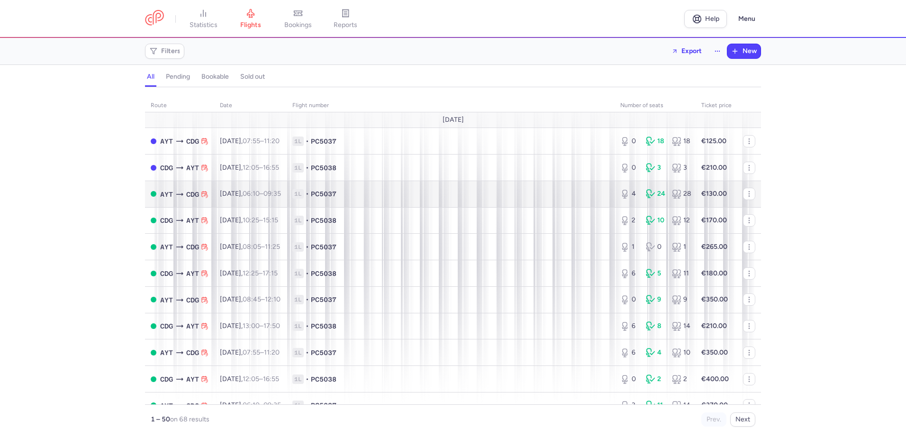
scroll to position [47, 0]
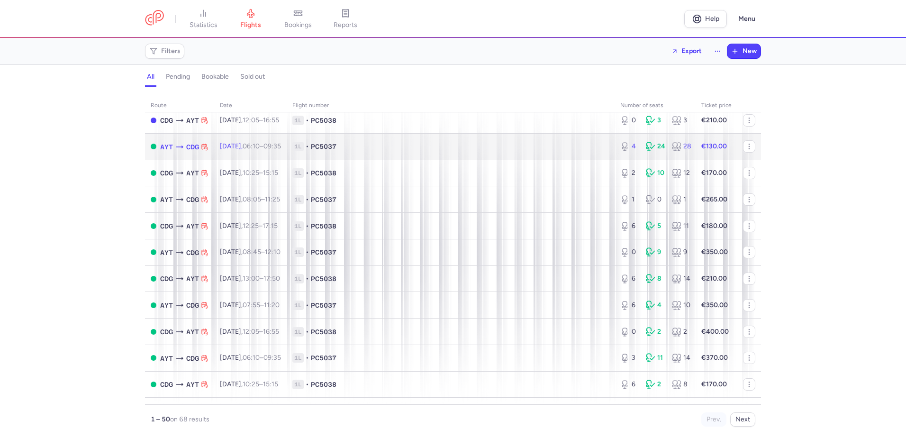
click at [421, 143] on span "1L • PC5037" at bounding box center [450, 146] width 316 height 9
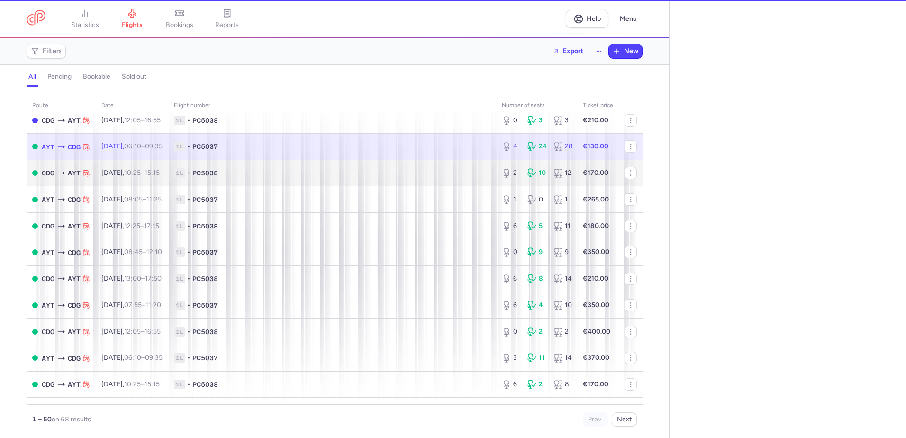
select select "hours"
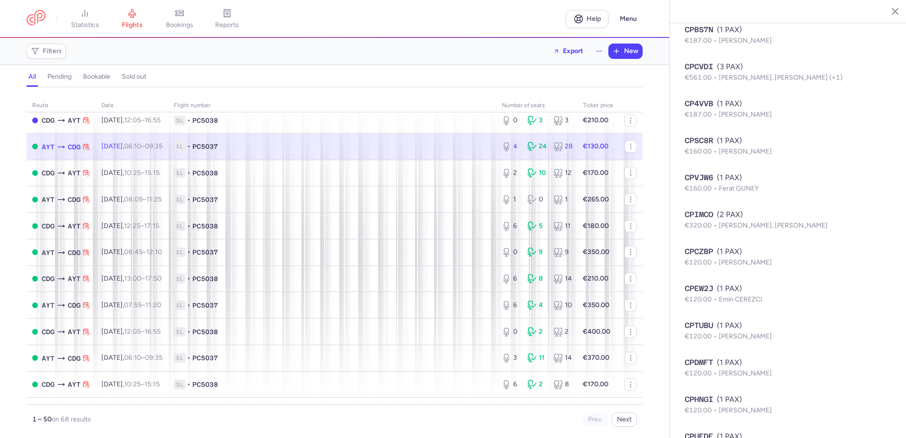
scroll to position [868, 0]
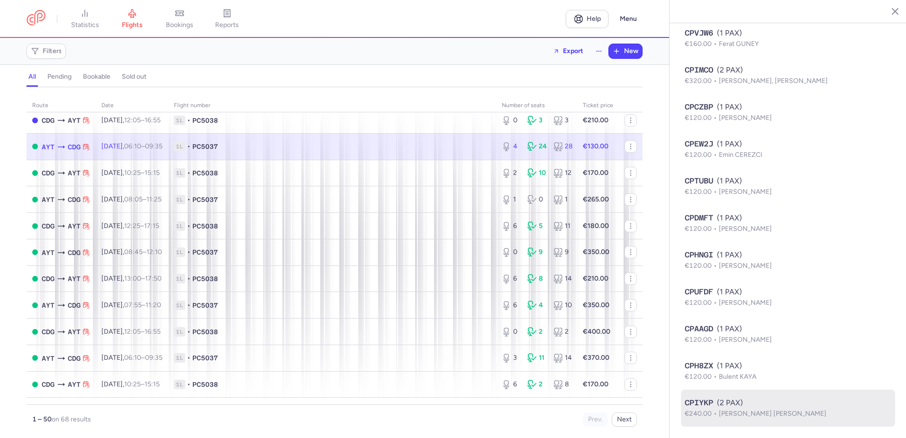
click at [750, 408] on p "€240.00 [PERSON_NAME] [PERSON_NAME]" at bounding box center [788, 413] width 207 height 10
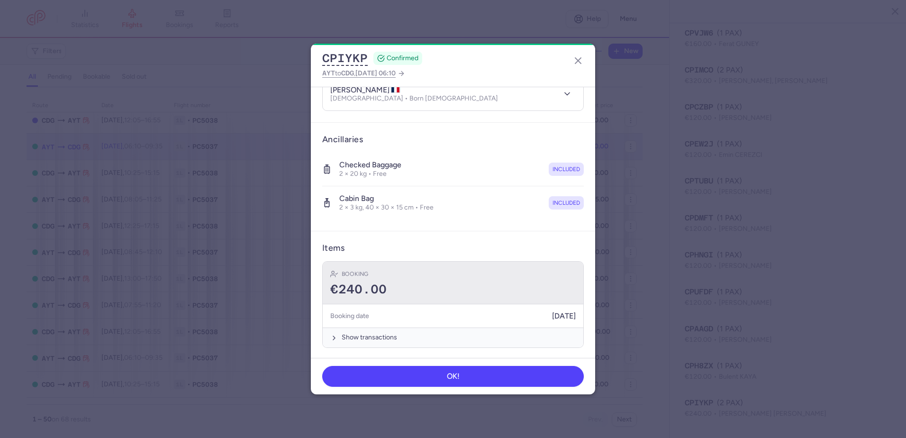
scroll to position [149, 0]
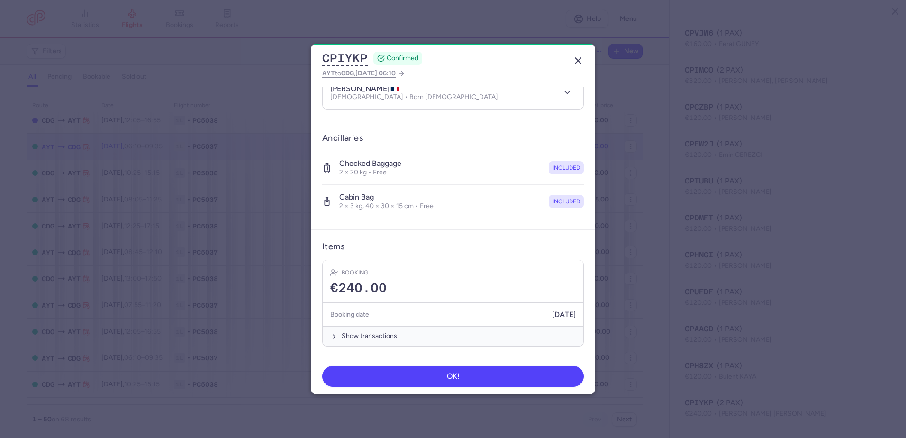
click at [579, 62] on line "button" at bounding box center [578, 61] width 6 height 6
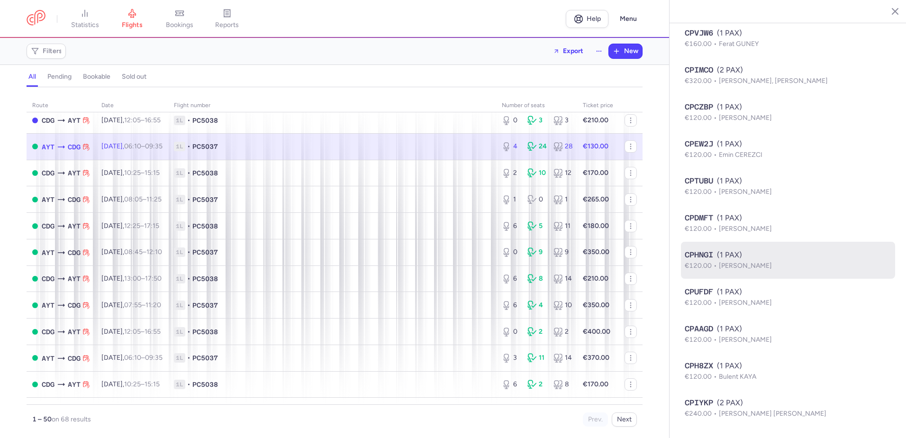
scroll to position [868, 0]
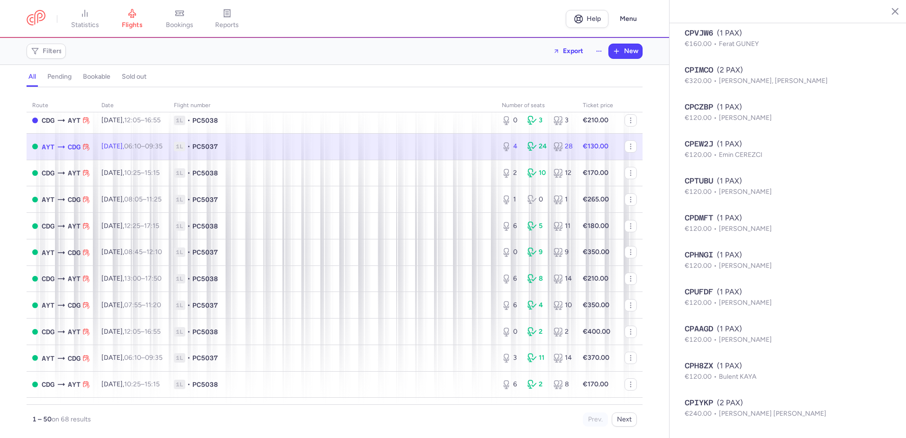
click at [430, 147] on span "1L • PC5037" at bounding box center [332, 146] width 316 height 9
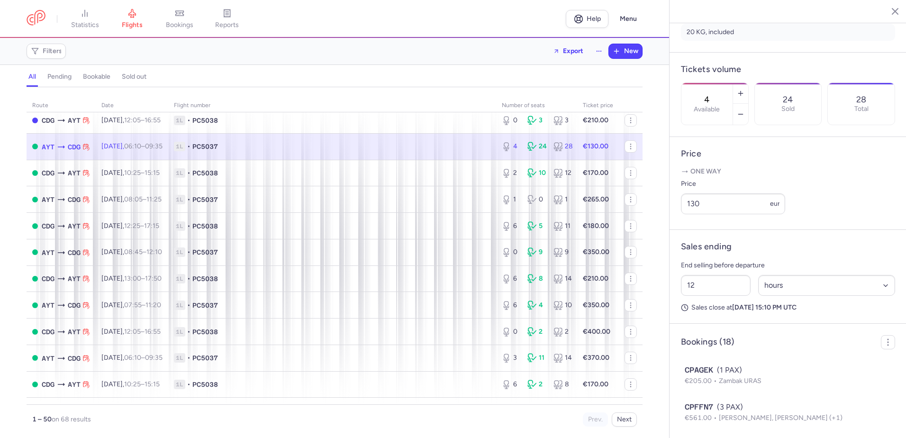
scroll to position [253, 0]
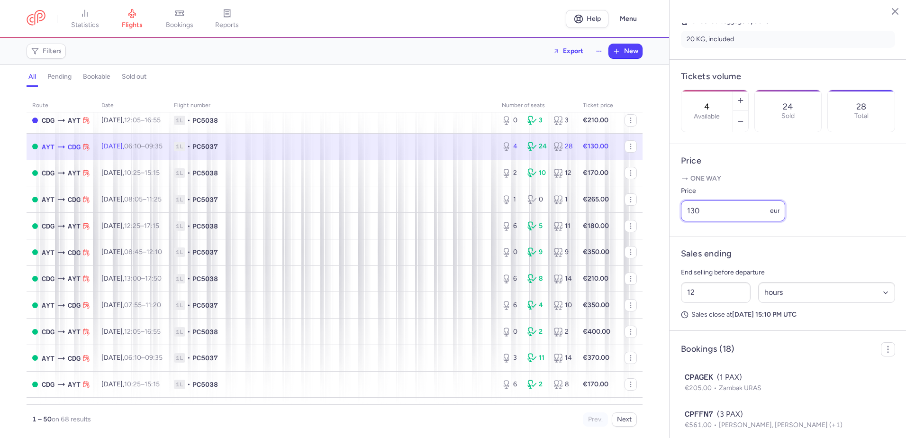
click at [726, 221] on input "130" at bounding box center [733, 210] width 104 height 21
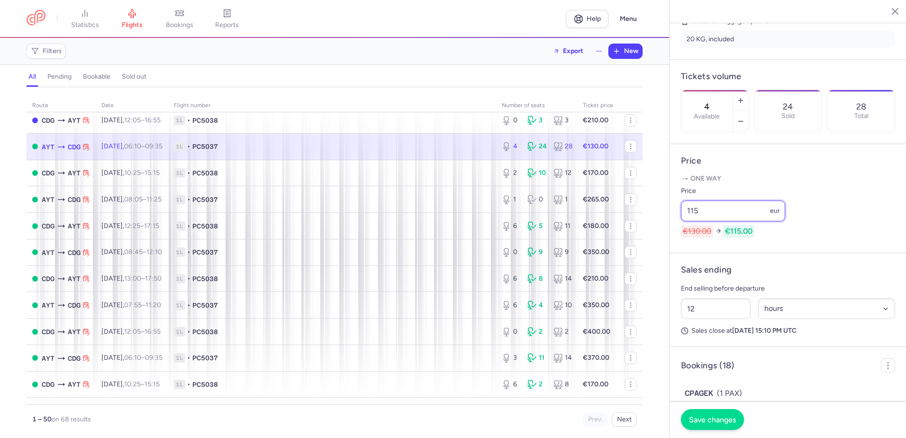
type input "115"
click at [724, 426] on button "Save changes" at bounding box center [712, 419] width 63 height 21
